Goal: Task Accomplishment & Management: Use online tool/utility

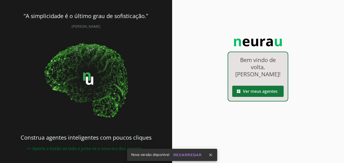
click at [261, 91] on span at bounding box center [257, 91] width 51 height 12
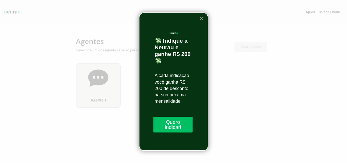
click at [201, 19] on button "×" at bounding box center [201, 18] width 5 height 8
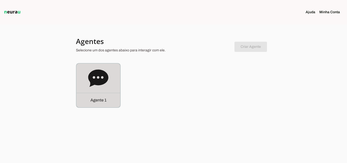
click at [105, 100] on p "Agente 1" at bounding box center [99, 100] width 16 height 6
